Goal: Check status: Check status

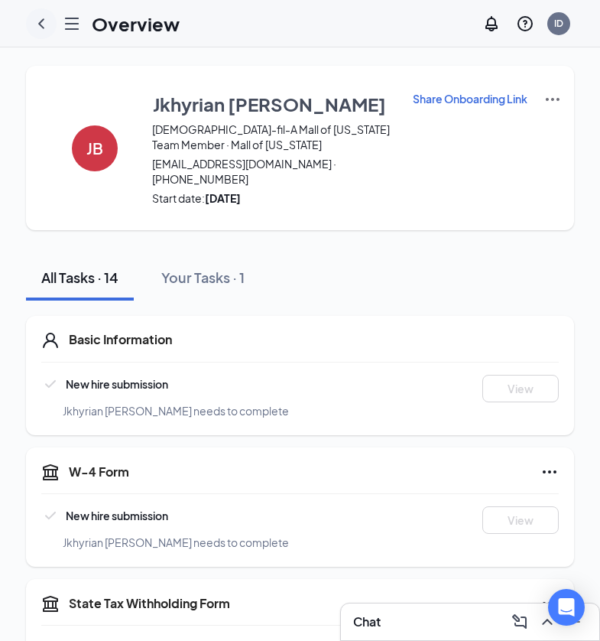
click at [43, 24] on icon "ChevronLeft" at bounding box center [41, 24] width 18 height 18
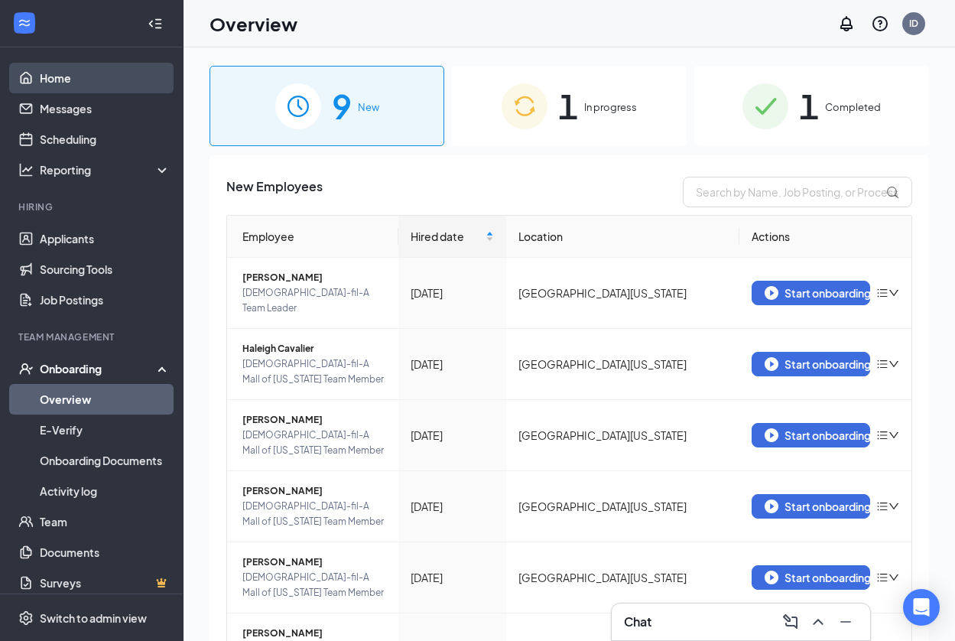
click at [109, 85] on link "Home" at bounding box center [105, 78] width 131 height 31
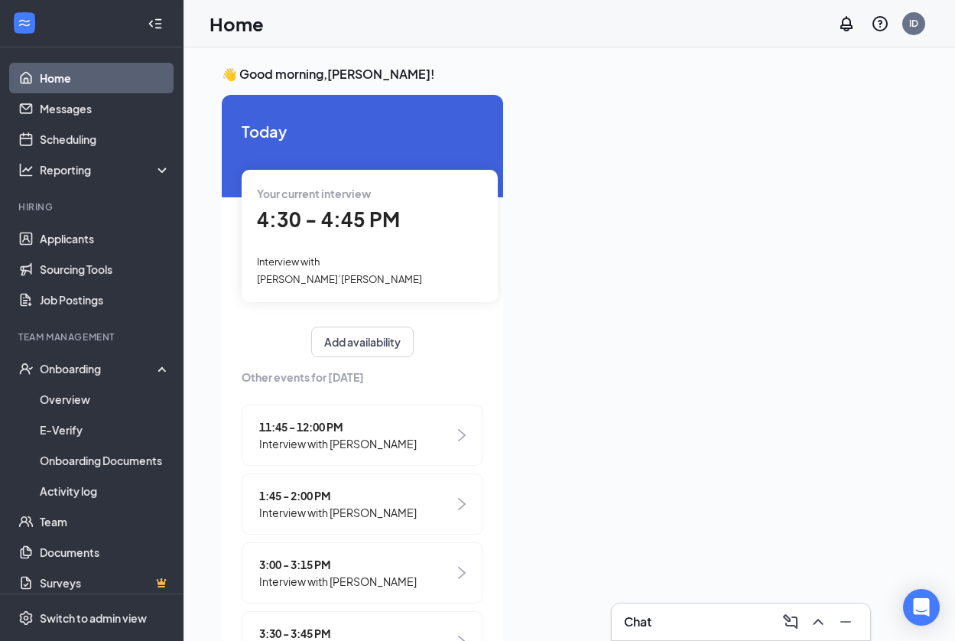
click at [411, 231] on div "4:30 - 4:45 PM" at bounding box center [370, 219] width 226 height 31
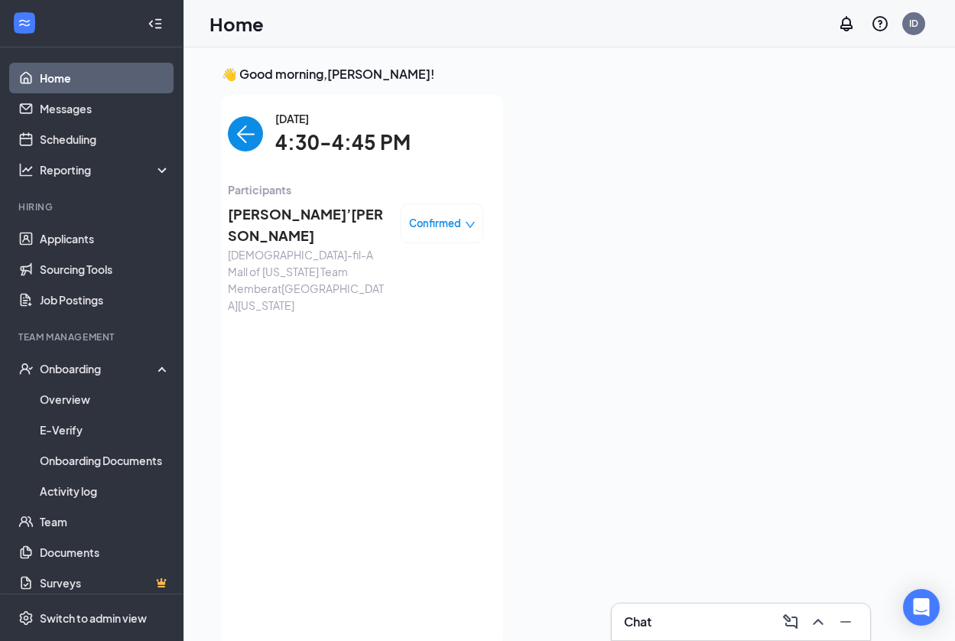
scroll to position [6, 0]
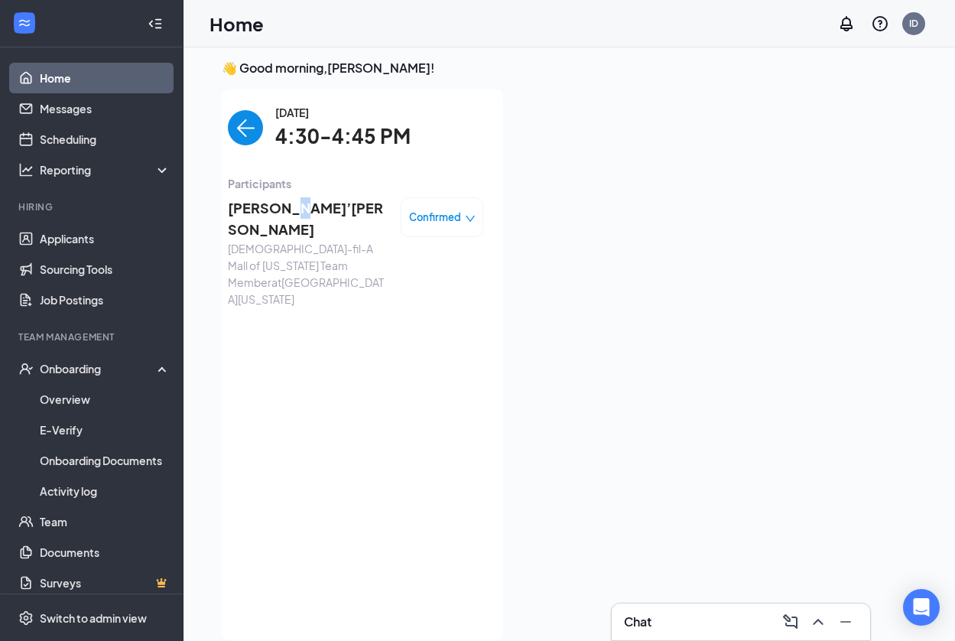
click at [283, 212] on span "[PERSON_NAME]’[PERSON_NAME]" at bounding box center [308, 219] width 161 height 44
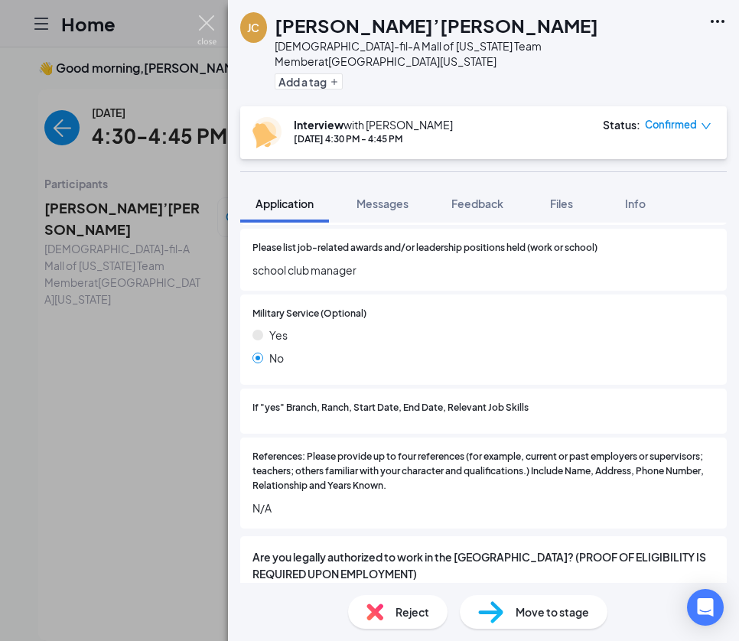
scroll to position [1712, 0]
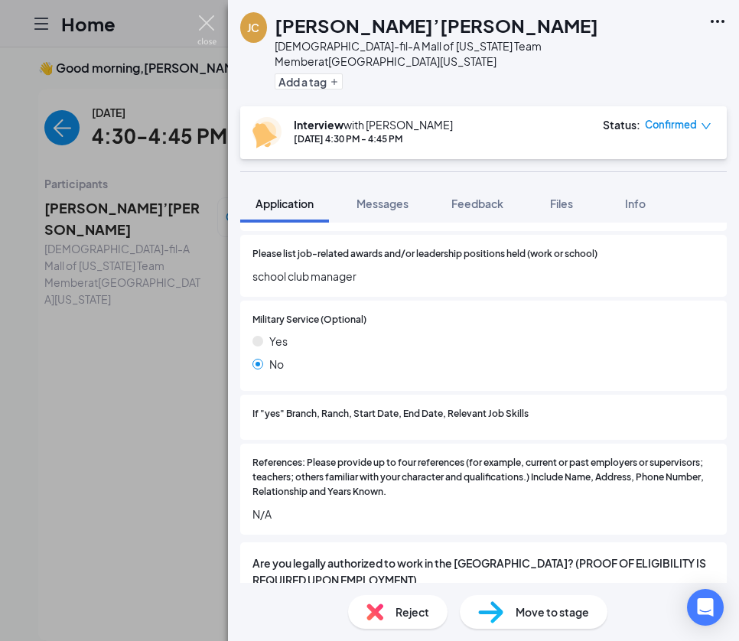
click at [210, 22] on img at bounding box center [206, 30] width 19 height 30
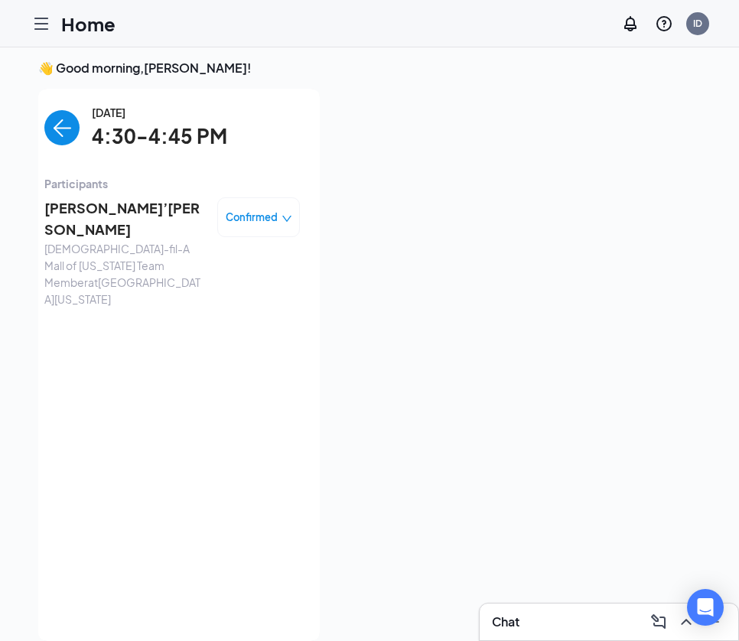
click at [67, 136] on img "back-button" at bounding box center [61, 127] width 35 height 35
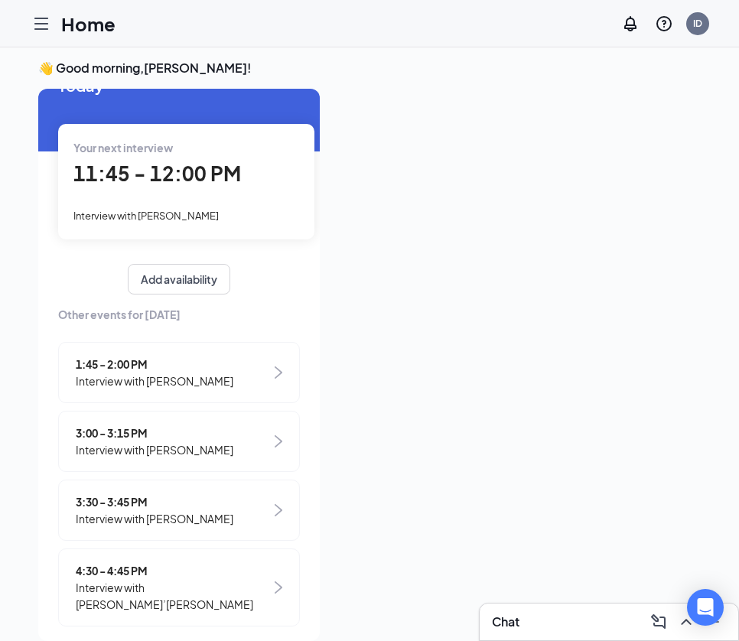
scroll to position [39, 0]
click at [210, 573] on div "4:30 - 4:45 PM Interview with [PERSON_NAME]’[PERSON_NAME]" at bounding box center [179, 588] width 242 height 78
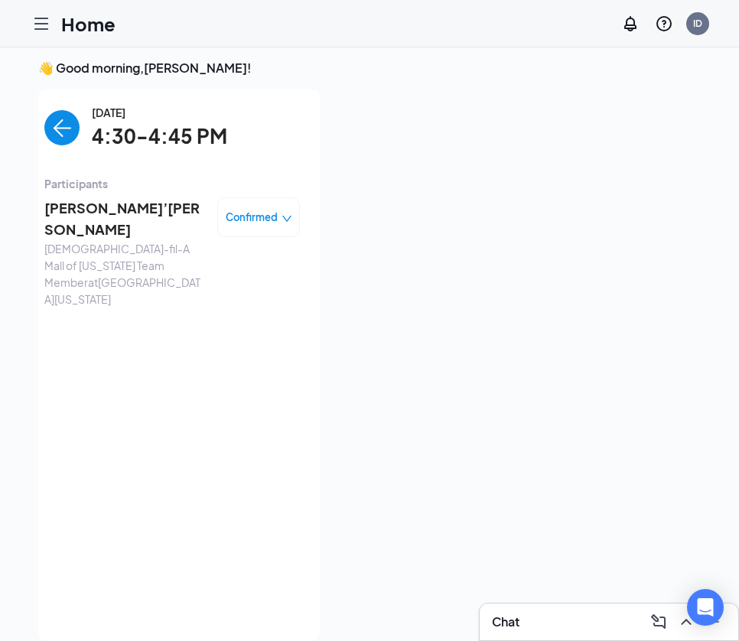
click at [89, 208] on span "[PERSON_NAME]’[PERSON_NAME]" at bounding box center [124, 219] width 161 height 44
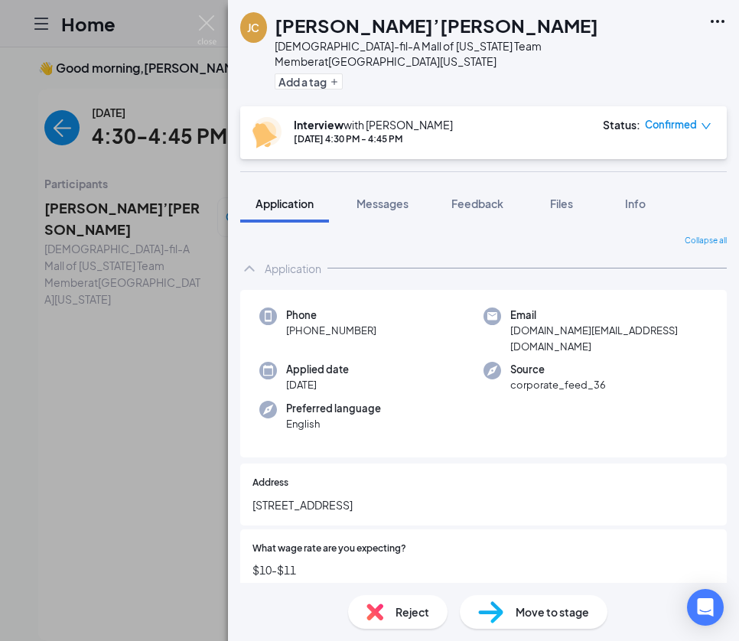
click at [140, 431] on div "[PERSON_NAME] [PERSON_NAME]’[PERSON_NAME] [DEMOGRAPHIC_DATA]-fil-A Mall of [US_…" at bounding box center [369, 320] width 739 height 641
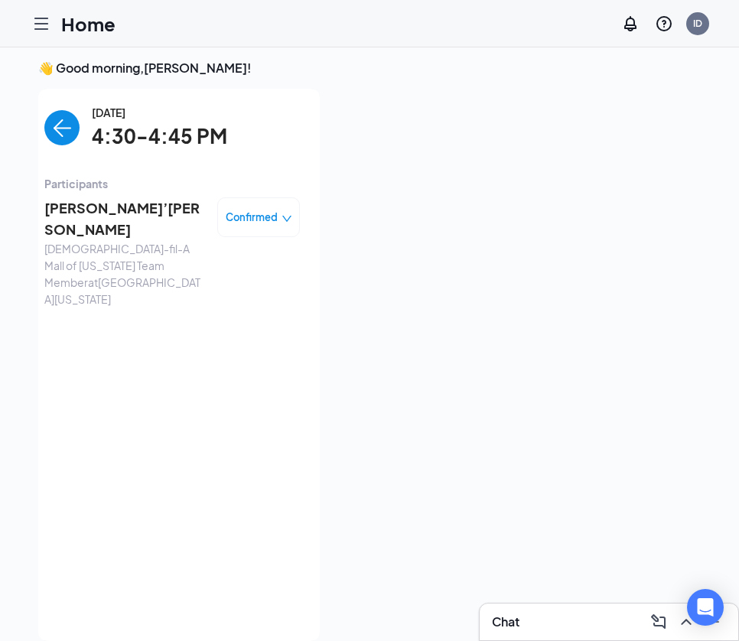
click at [63, 120] on img "back-button" at bounding box center [61, 127] width 35 height 35
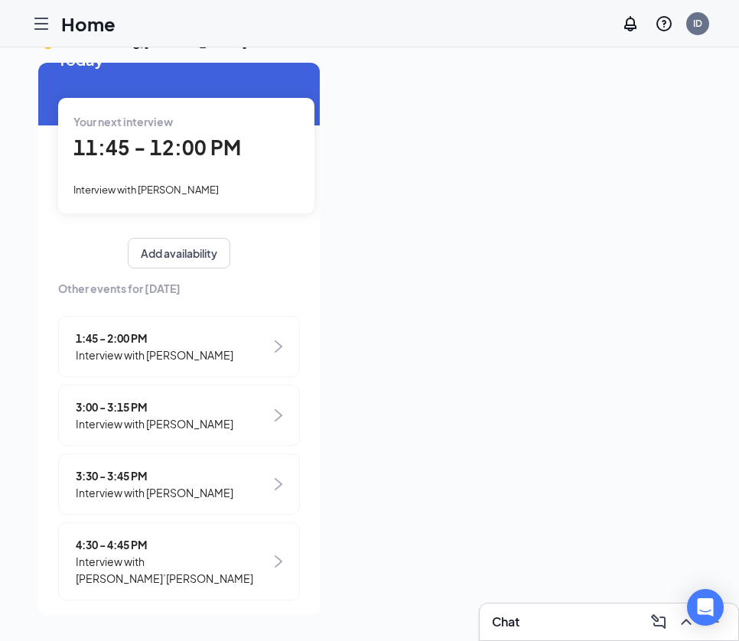
scroll to position [39, 0]
